Goal: Transaction & Acquisition: Purchase product/service

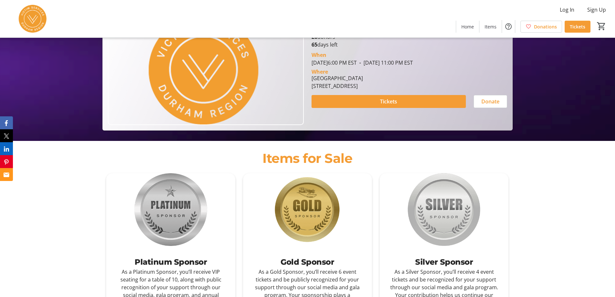
scroll to position [183, 0]
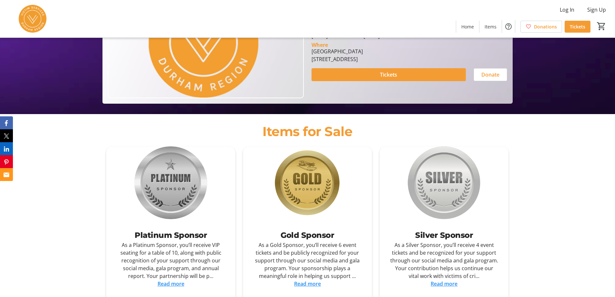
click at [171, 284] on link "Read more" at bounding box center [171, 283] width 27 height 7
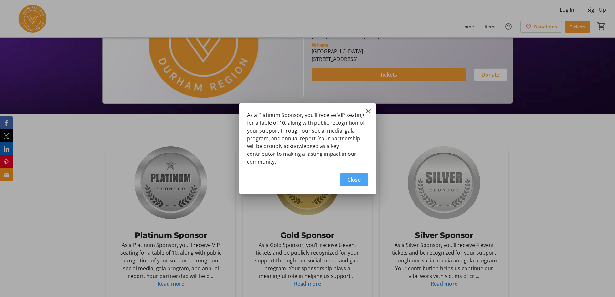
click at [355, 176] on span "Close" at bounding box center [353, 180] width 13 height 8
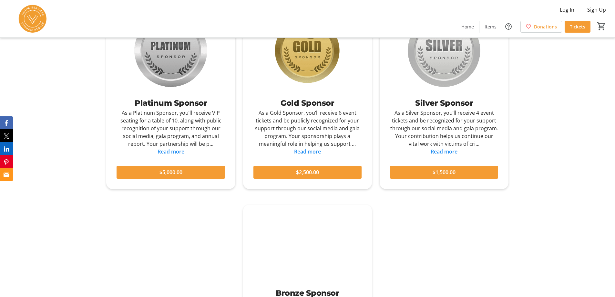
scroll to position [319, 0]
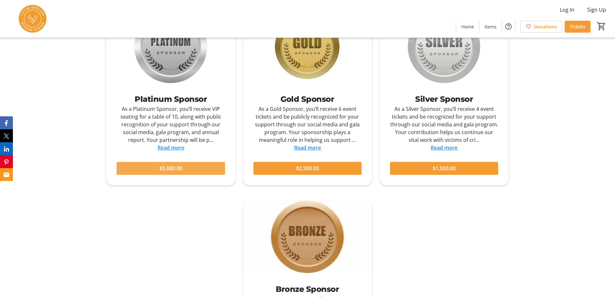
click at [187, 168] on span at bounding box center [171, 167] width 108 height 15
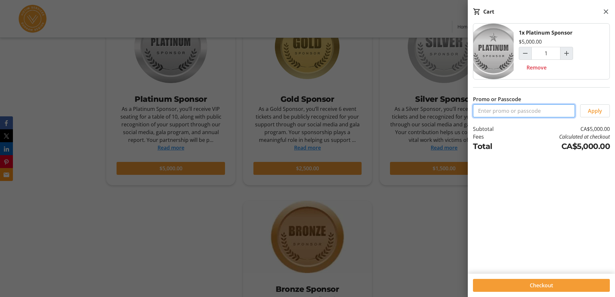
click at [489, 113] on input "Promo or Passcode" at bounding box center [524, 110] width 102 height 13
click at [594, 112] on span "Apply" at bounding box center [595, 111] width 14 height 8
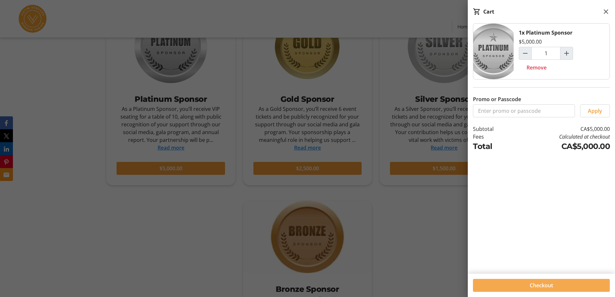
click at [554, 283] on span at bounding box center [541, 284] width 137 height 15
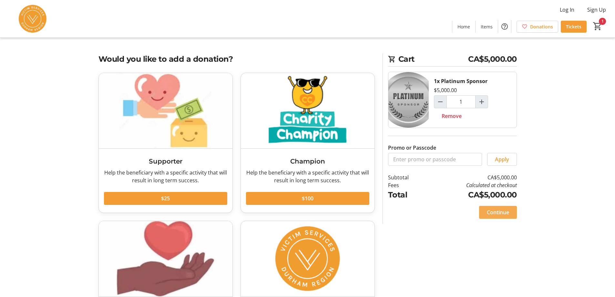
click at [497, 213] on span "Continue" at bounding box center [498, 212] width 22 height 8
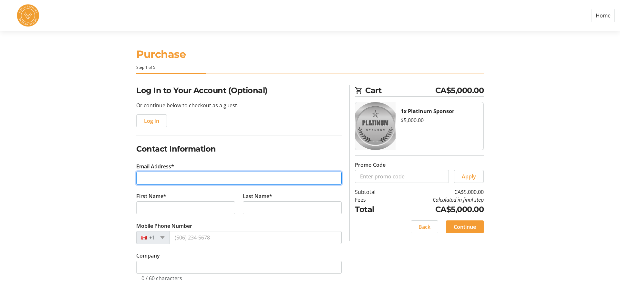
click at [155, 175] on input "Email Address*" at bounding box center [238, 177] width 205 height 13
type input "[EMAIL_ADDRESS][DOMAIN_NAME]"
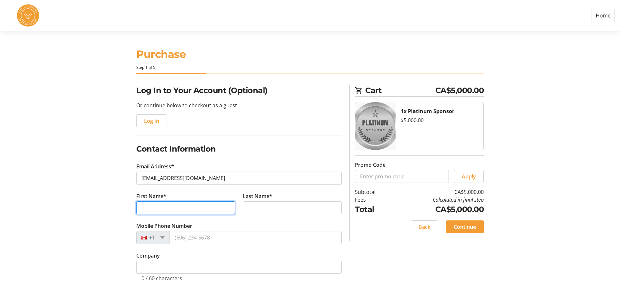
type input "[PERSON_NAME]"
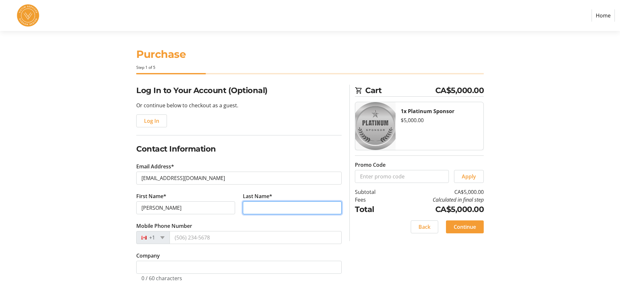
type input "[PERSON_NAME]"
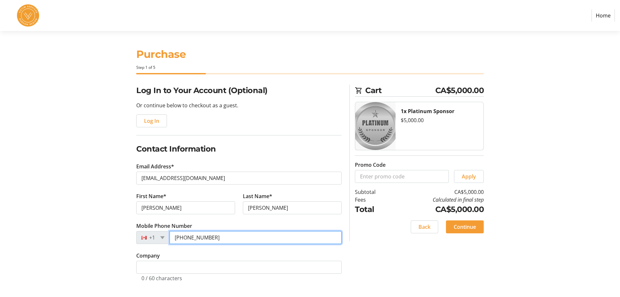
click at [215, 238] on input "[PHONE_NUMBER]" at bounding box center [255, 237] width 172 height 13
type input "[PHONE_NUMBER]"
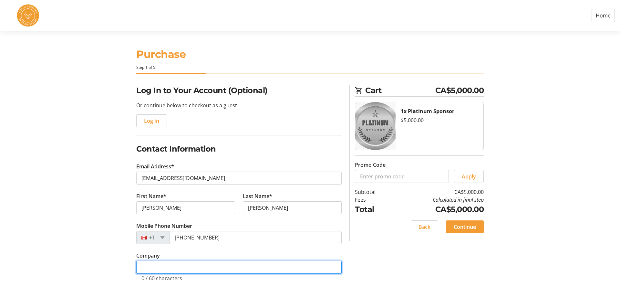
click at [147, 268] on input "Company" at bounding box center [238, 266] width 205 height 13
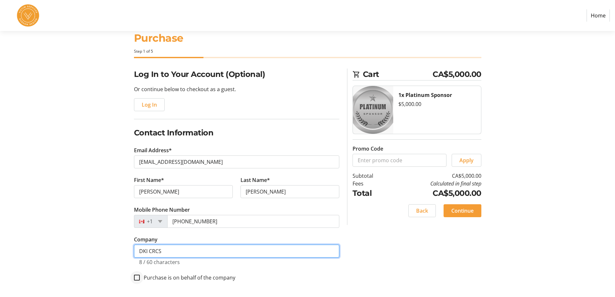
type input "DKI CRCS"
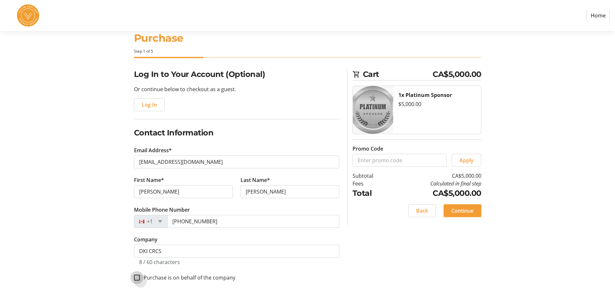
click at [136, 275] on input "Purchase is on behalf of the company" at bounding box center [137, 277] width 6 height 6
checkbox input "true"
click at [459, 208] on span "Continue" at bounding box center [462, 211] width 22 height 8
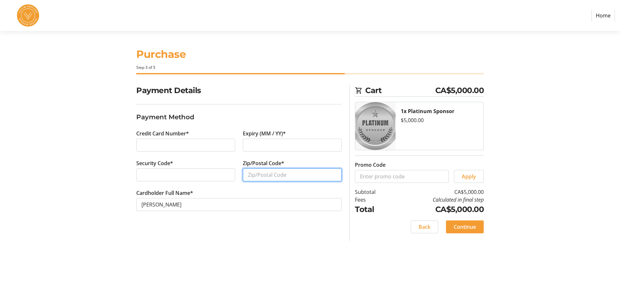
click at [256, 173] on input "Zip/Postal Code*" at bounding box center [292, 174] width 99 height 13
type input "L1L 0P7"
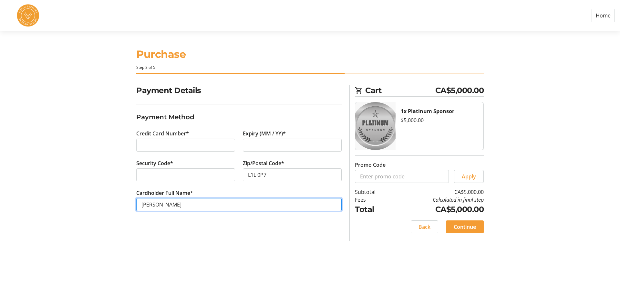
click at [183, 205] on input "[PERSON_NAME]" at bounding box center [238, 204] width 205 height 13
type input "K"
type input "[PERSON_NAME]"
click at [454, 227] on span "Continue" at bounding box center [464, 227] width 22 height 8
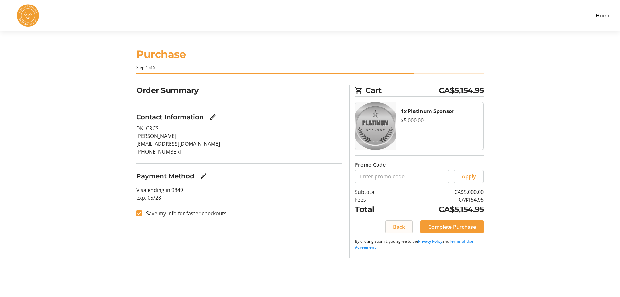
click at [399, 226] on span "Back" at bounding box center [399, 227] width 12 height 8
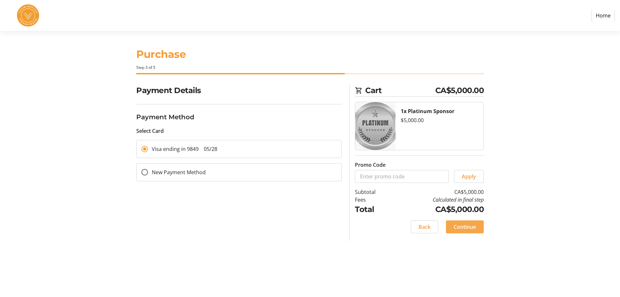
drag, startPoint x: 463, startPoint y: 224, endPoint x: 505, endPoint y: 271, distance: 62.2
click at [464, 224] on span "Continue" at bounding box center [464, 227] width 22 height 8
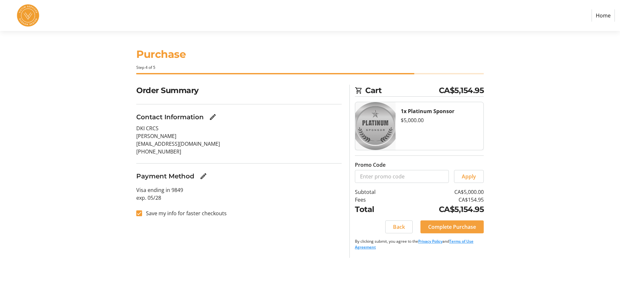
click at [438, 226] on span "Complete Purchase" at bounding box center [452, 227] width 48 height 8
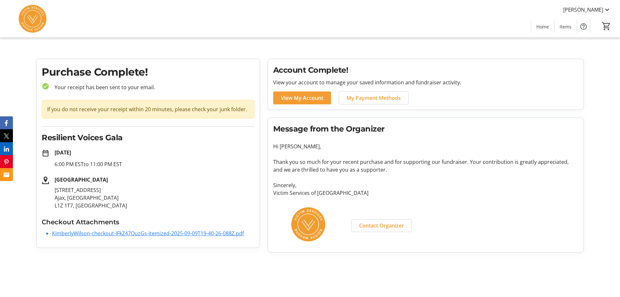
click at [130, 232] on link "KimberlyWilson-checkout-IFkZ47QuzGs-itemized-2025-09-09T19-40-26-088Z.pdf" at bounding box center [148, 232] width 192 height 7
click at [167, 47] on tr-root "[PERSON_NAME] Home Items 0 Home Items Purchase Complete! check_circle Your rece…" at bounding box center [310, 128] width 620 height 257
click at [298, 99] on span "View My Account" at bounding box center [302, 98] width 42 height 8
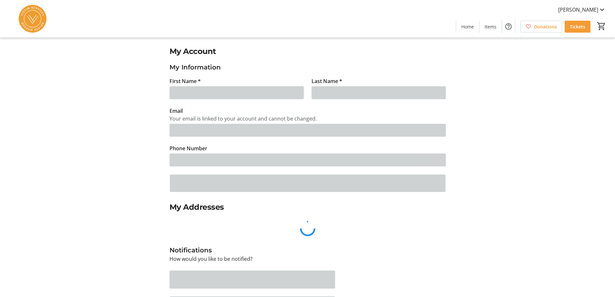
type input "[PERSON_NAME]"
type input "[EMAIL_ADDRESS][DOMAIN_NAME]"
type input "[PHONE_NUMBER]"
